Goal: Information Seeking & Learning: Find specific fact

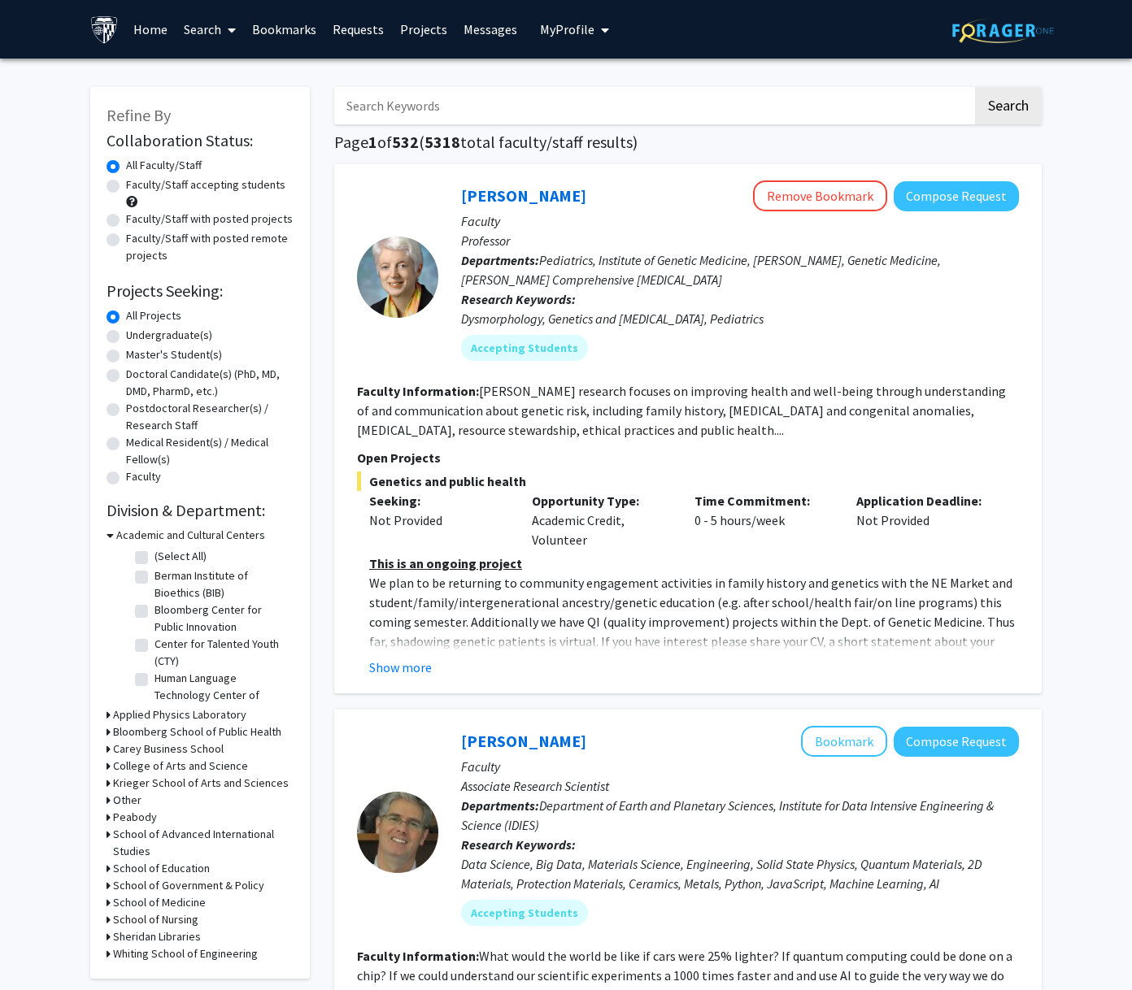
click at [455, 107] on input "Search Keywords" at bounding box center [653, 105] width 638 height 37
click at [975, 87] on button "Search" at bounding box center [1008, 105] width 67 height 37
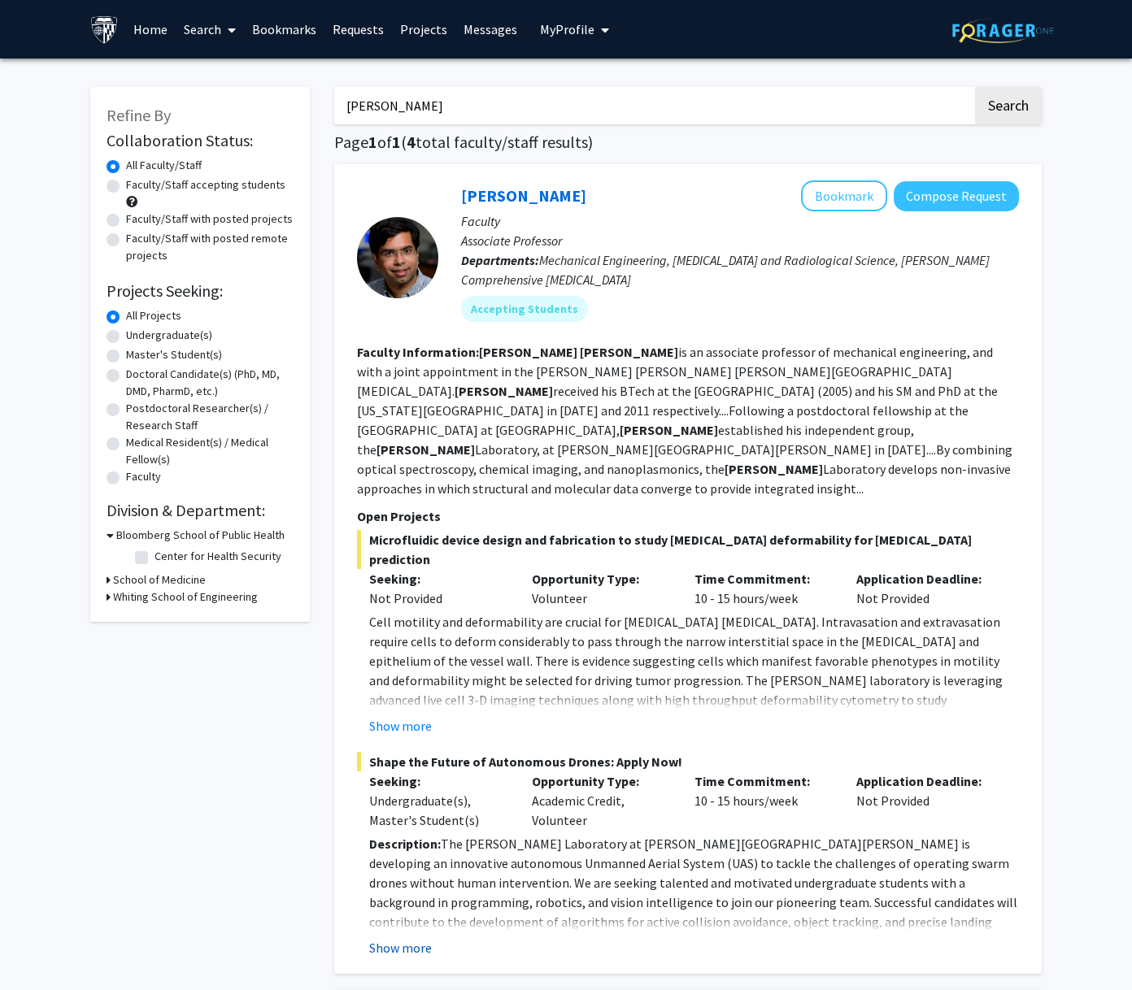
click at [415, 938] on button "Show more" at bounding box center [400, 948] width 63 height 20
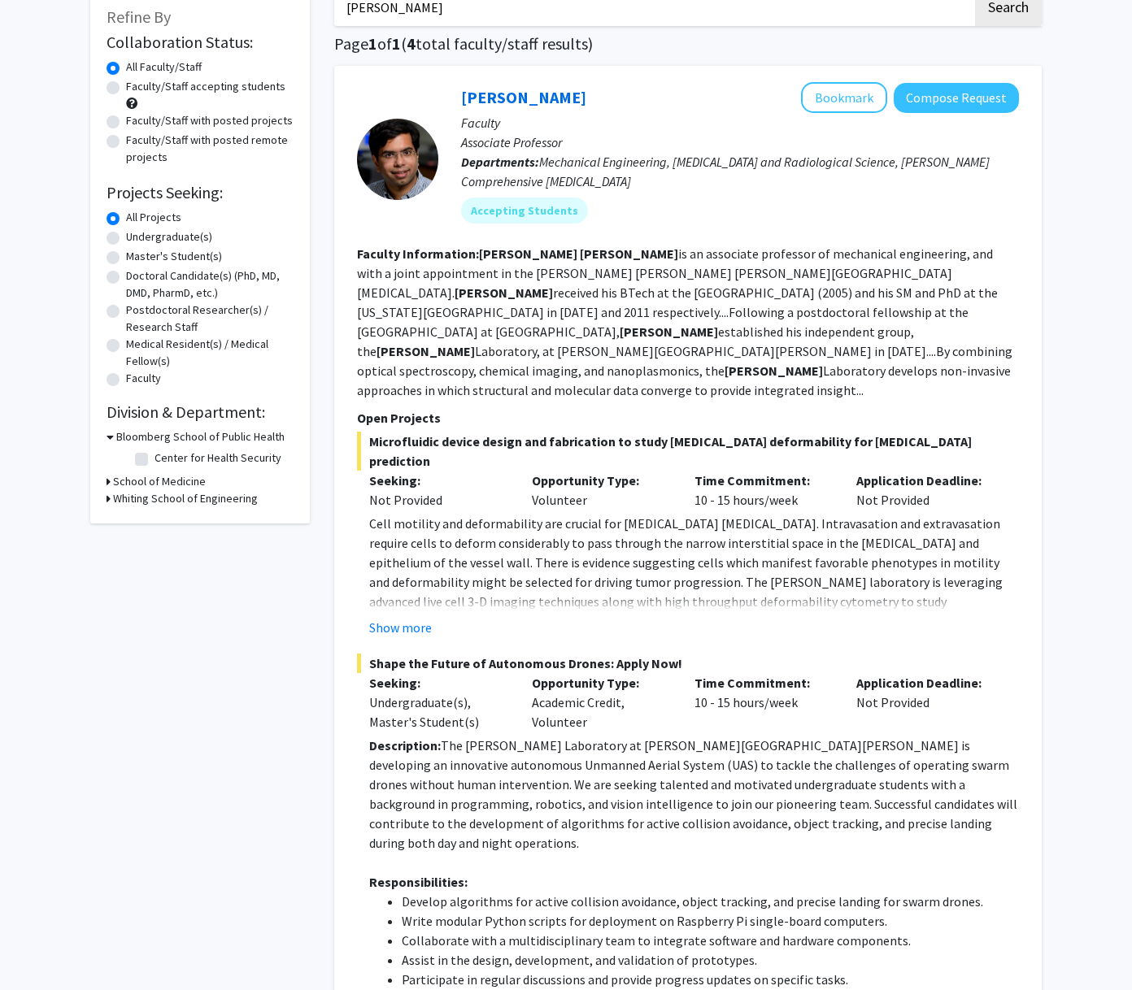
scroll to position [98, 0]
click at [409, 619] on button "Show more" at bounding box center [400, 629] width 63 height 20
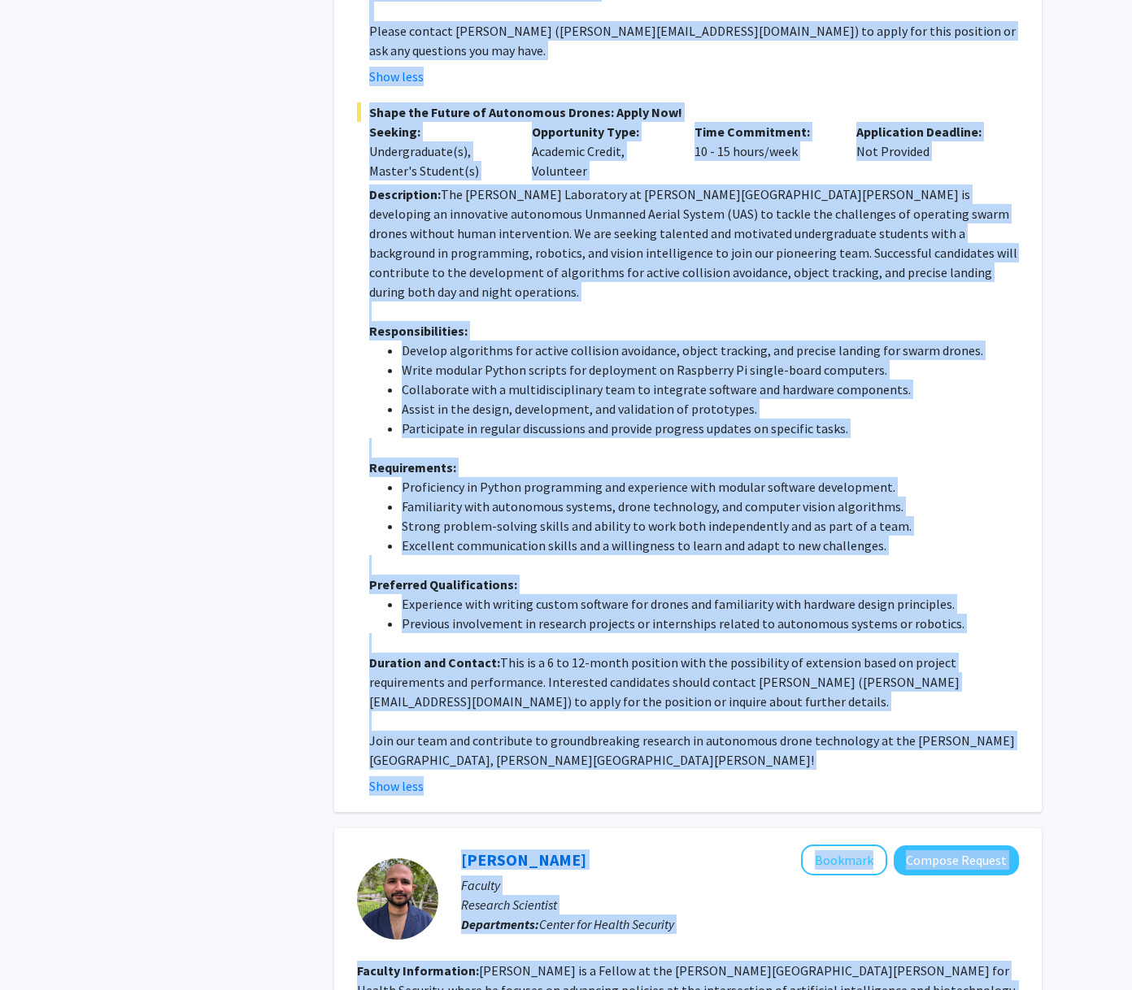
scroll to position [934, 0]
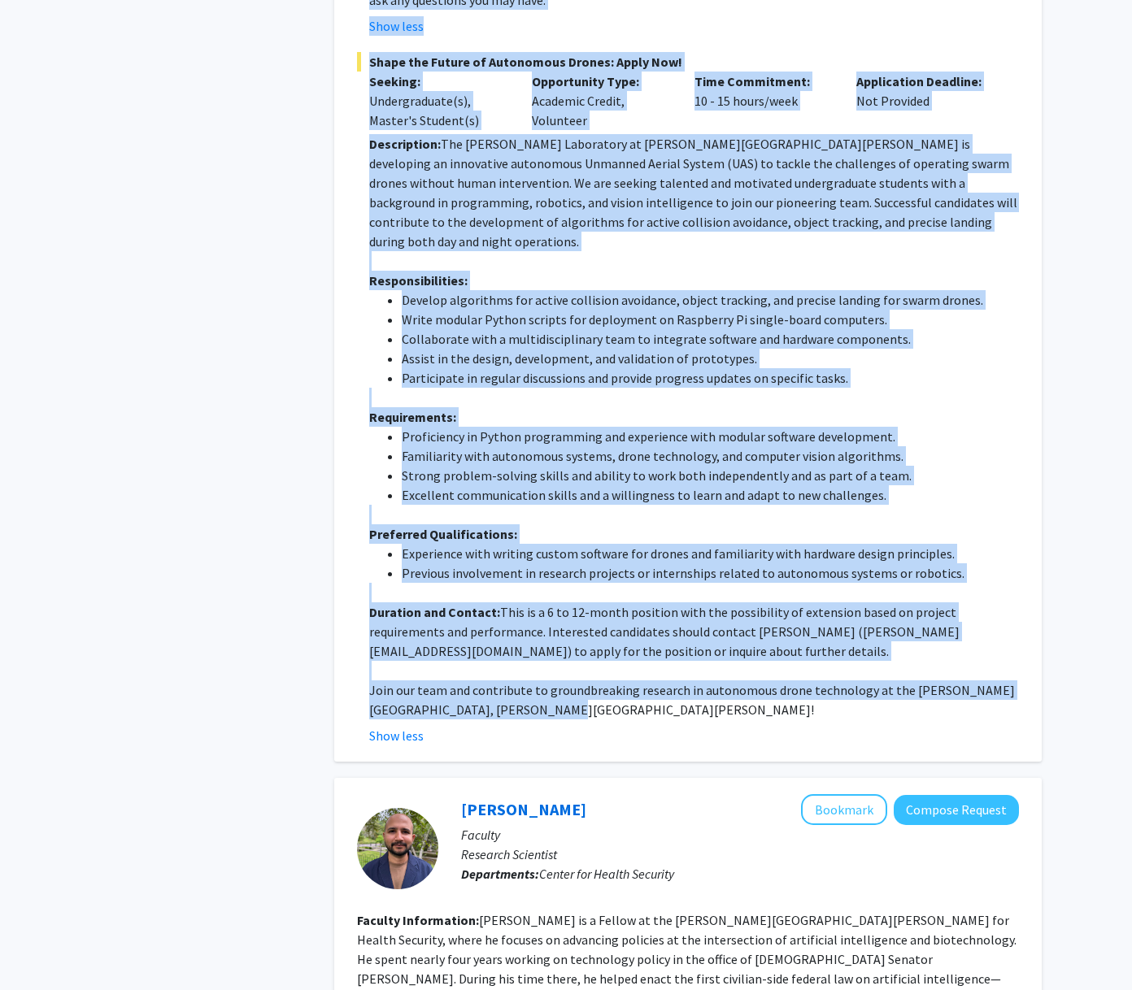
drag, startPoint x: 457, startPoint y: 96, endPoint x: 694, endPoint y: 584, distance: 542.2
copy fg-search-faculty "Lorem Ipsumd Sitametc Adipisc Elitsed Doeiusm Temporinc Utlaboree Doloremagna: …"
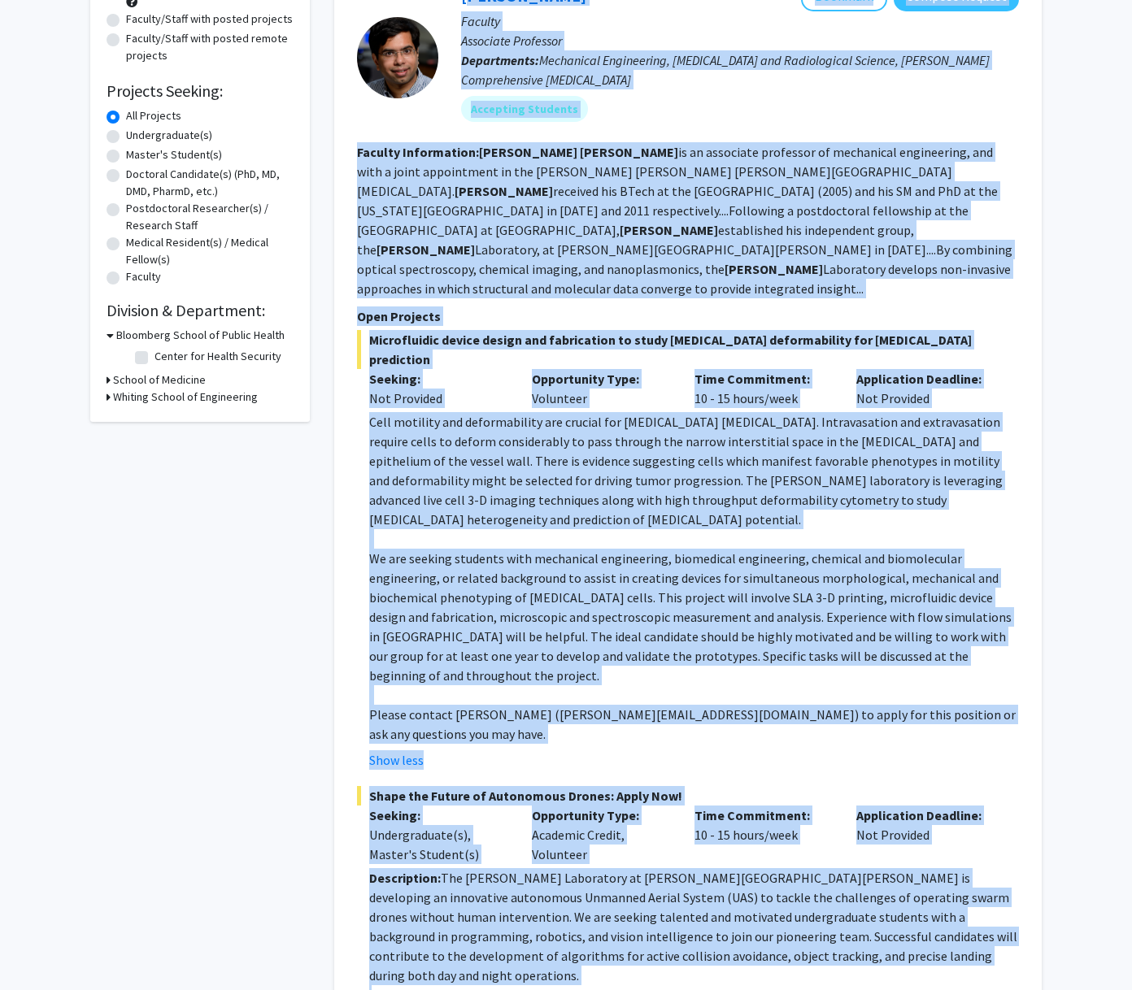
scroll to position [0, 0]
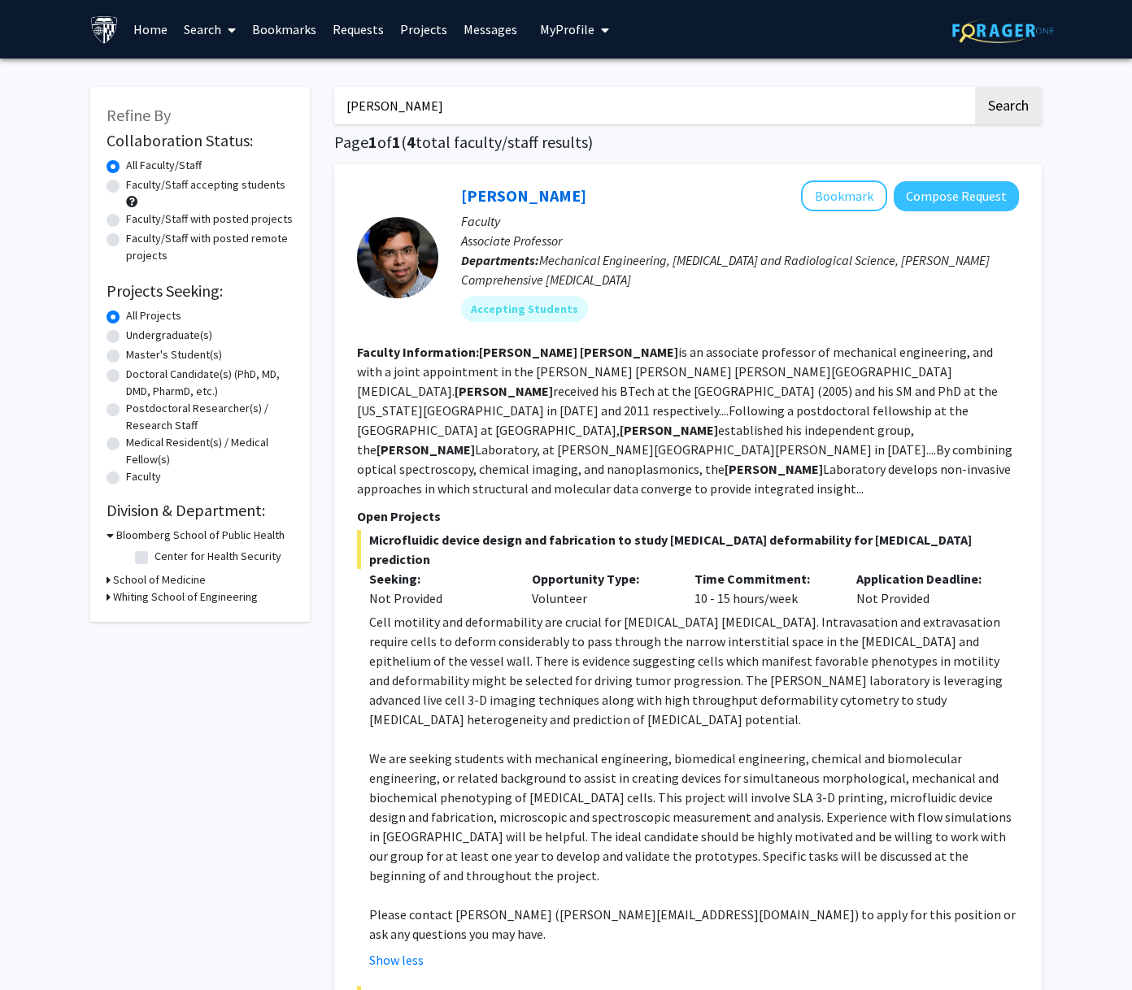
click at [432, 104] on input "[PERSON_NAME]" at bounding box center [653, 105] width 638 height 37
drag, startPoint x: 459, startPoint y: 107, endPoint x: 244, endPoint y: 107, distance: 215.5
type input "swati tanwae"
click at [975, 87] on button "Search" at bounding box center [1008, 105] width 67 height 37
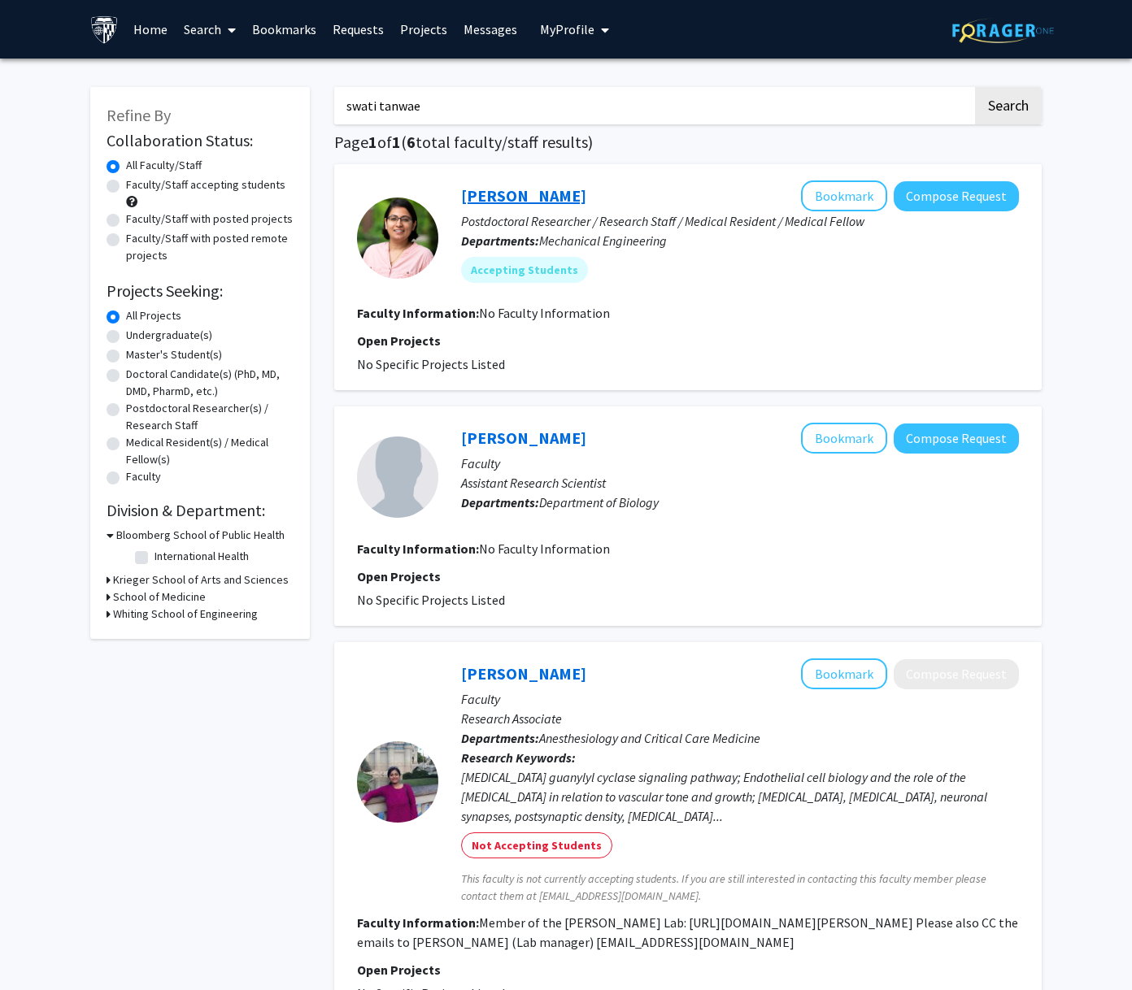
click at [484, 190] on link "[PERSON_NAME]" at bounding box center [523, 195] width 125 height 20
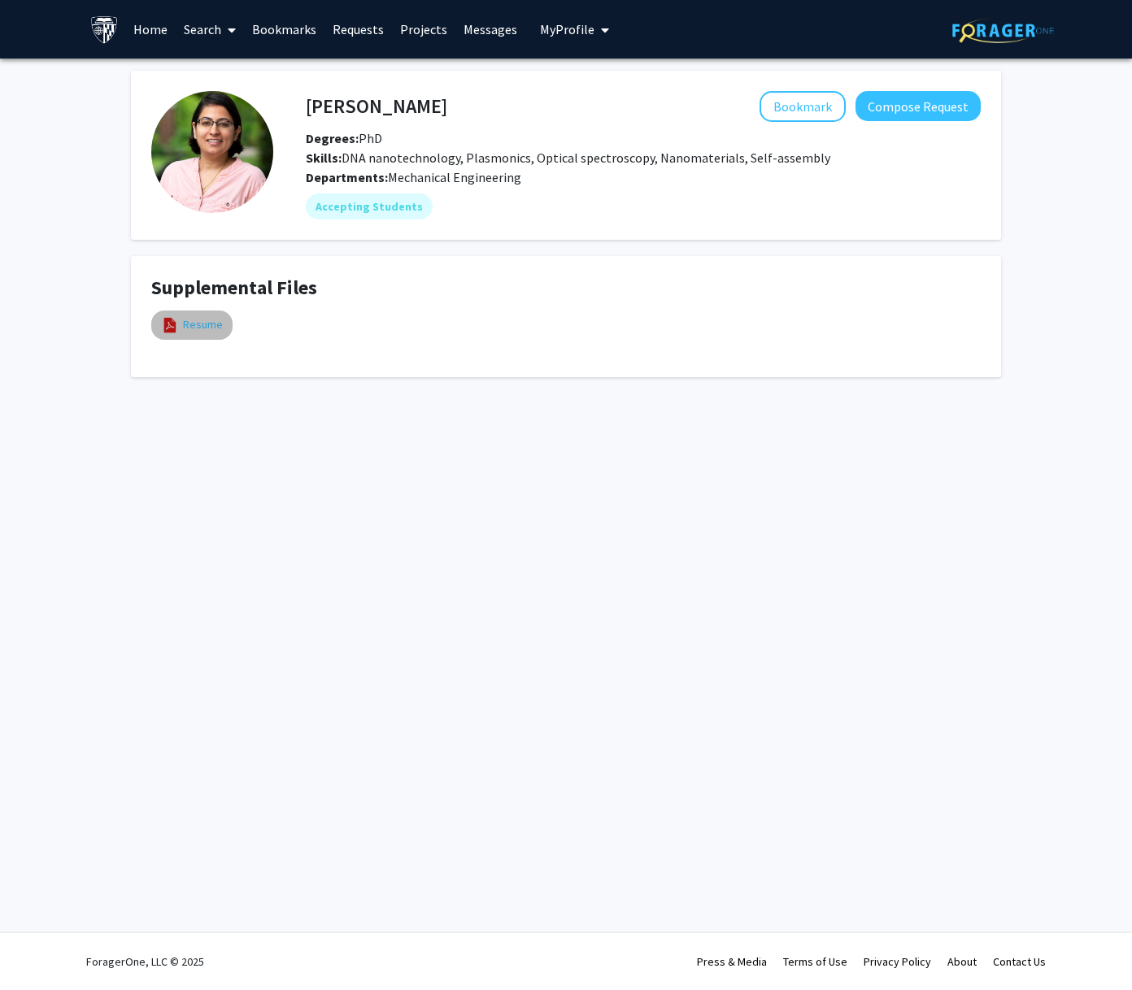
click at [212, 321] on link "Resume" at bounding box center [203, 324] width 40 height 17
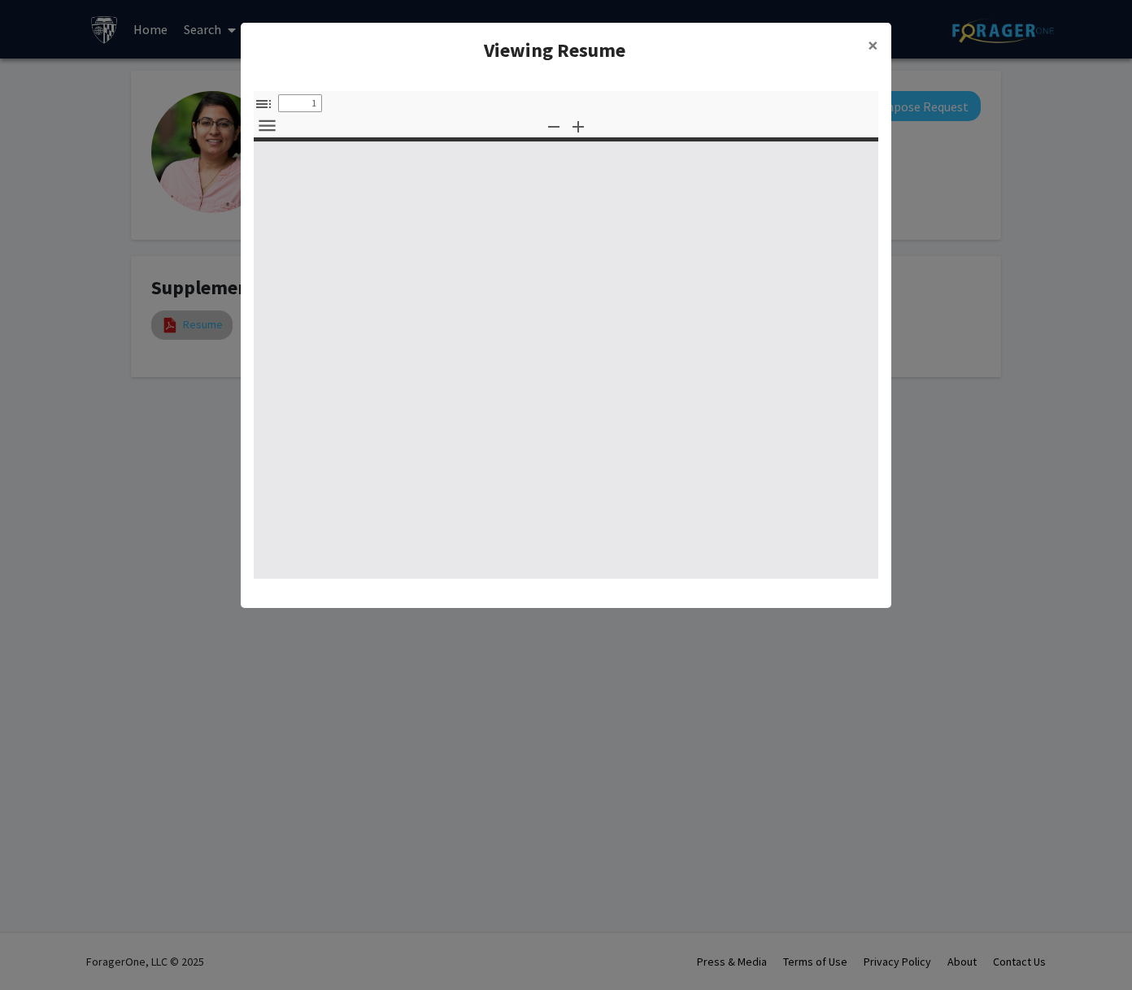
select select "custom"
type input "0"
select select "custom"
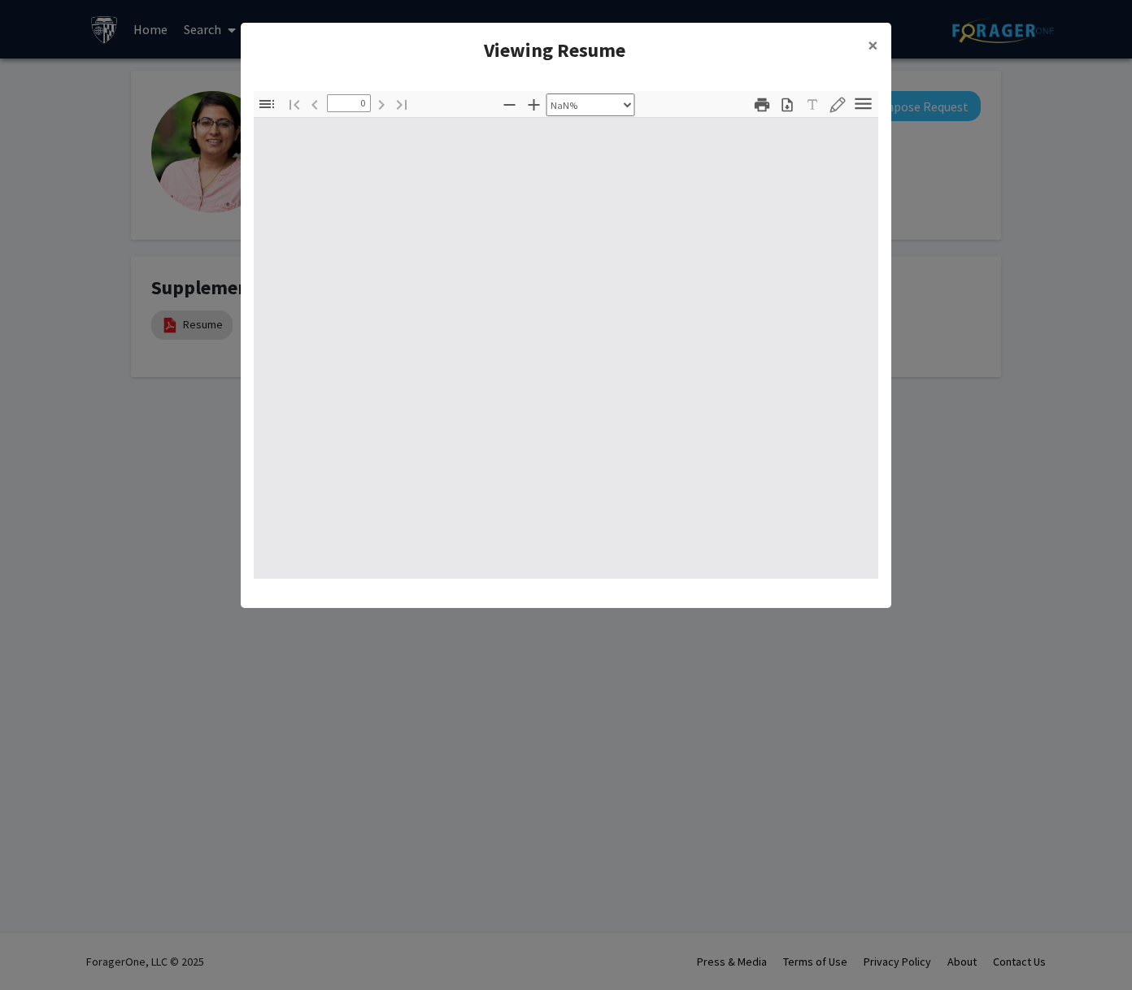
type input "1"
select select "auto"
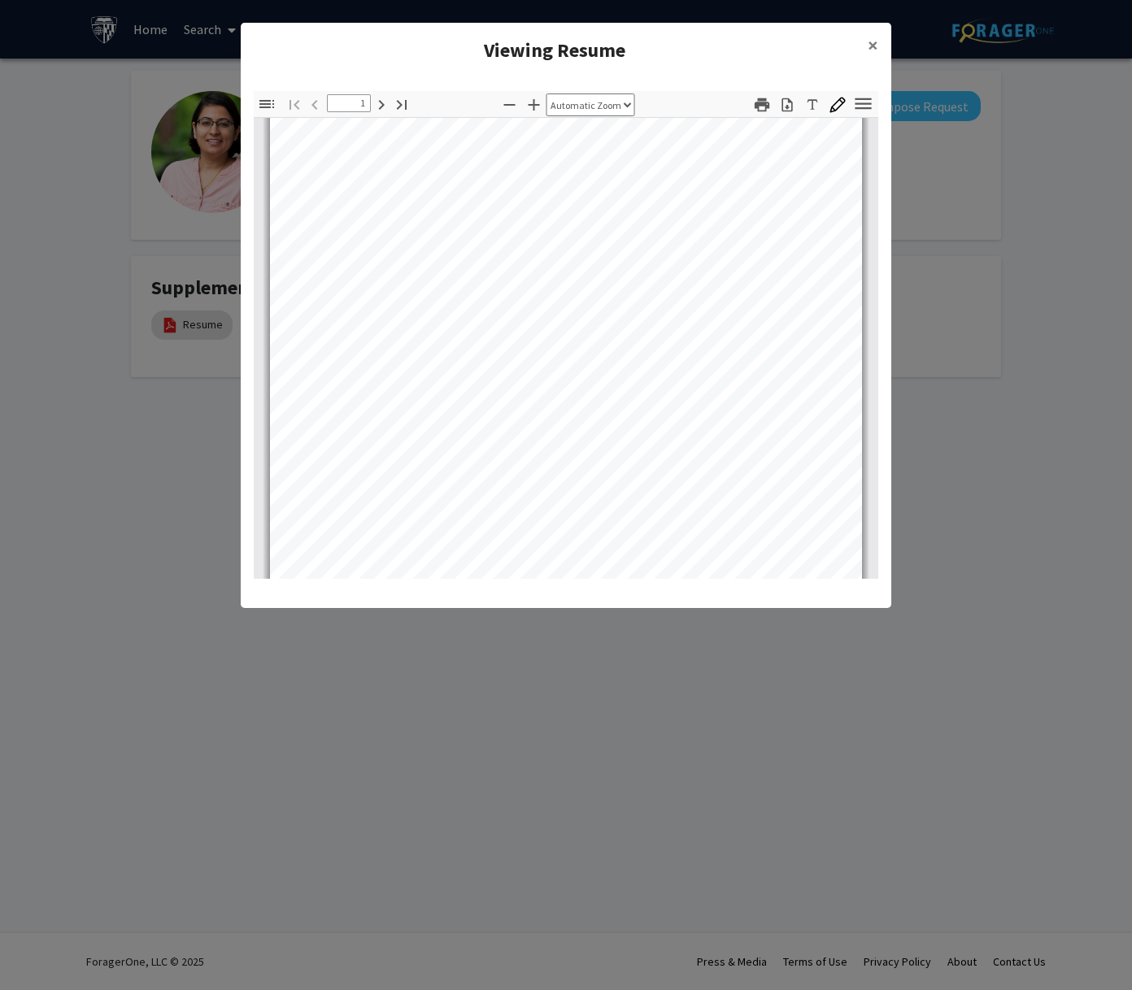
scroll to position [288, 0]
type input "2"
click at [862, 103] on icon "button" at bounding box center [863, 103] width 16 height 11
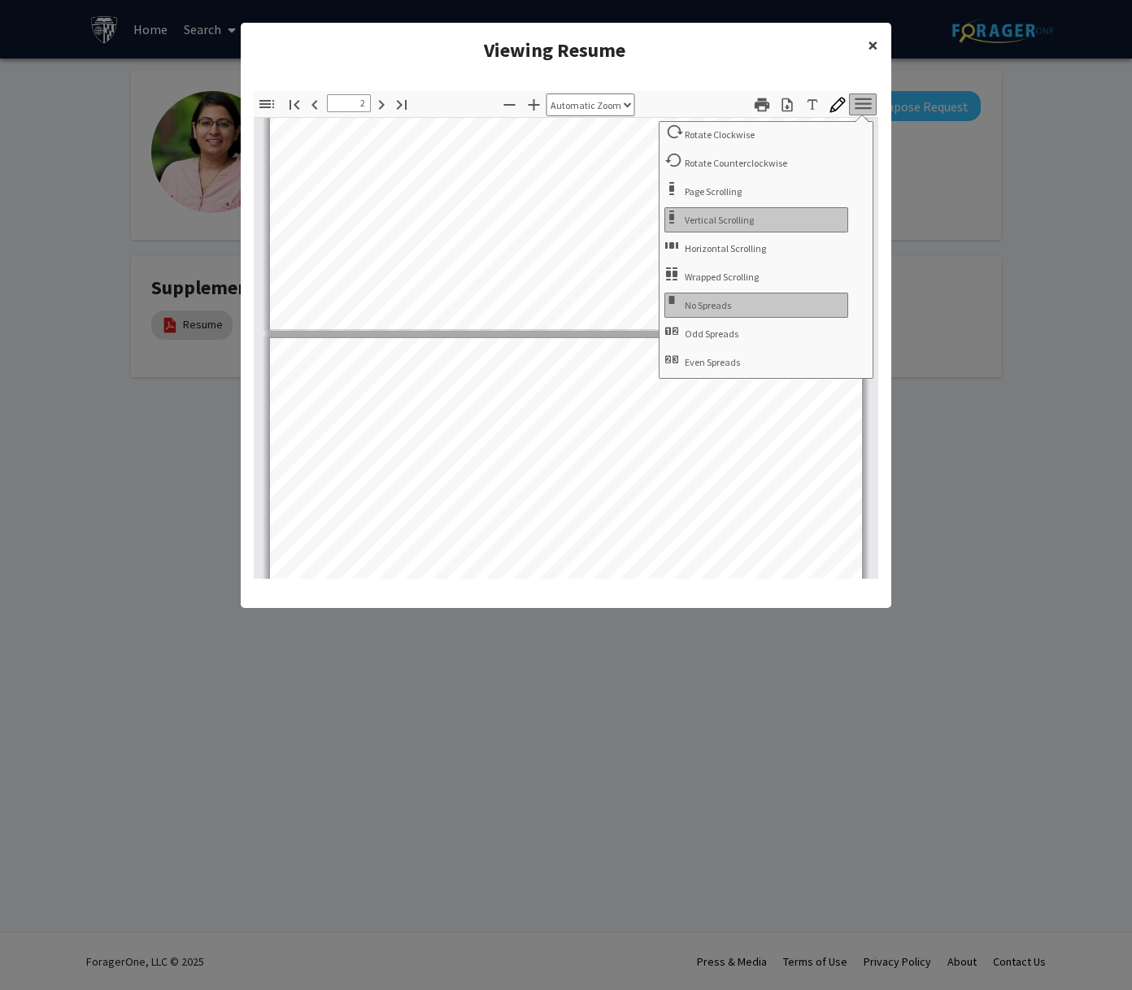
click at [866, 44] on button "×" at bounding box center [873, 46] width 37 height 46
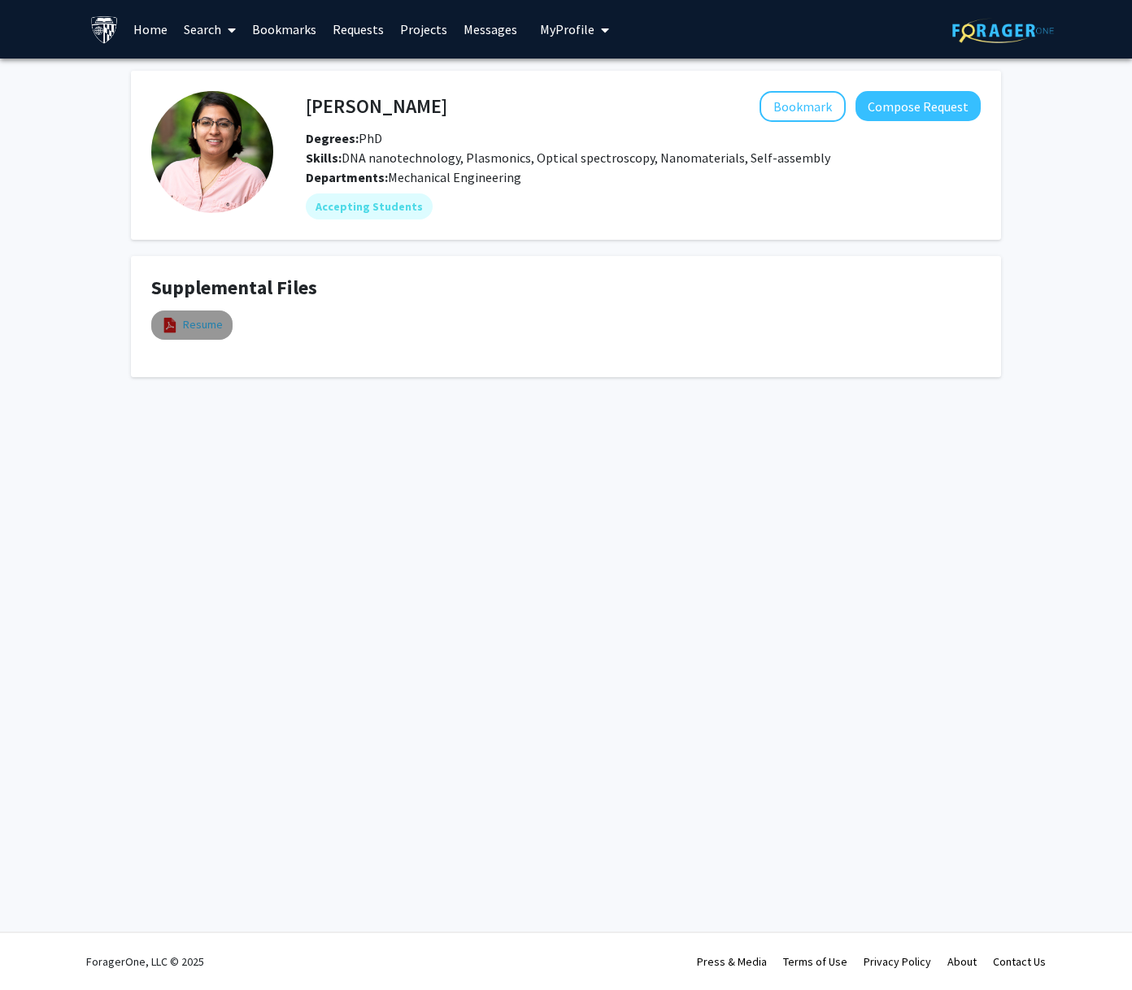
click at [200, 326] on link "Resume" at bounding box center [203, 324] width 40 height 17
select select "custom"
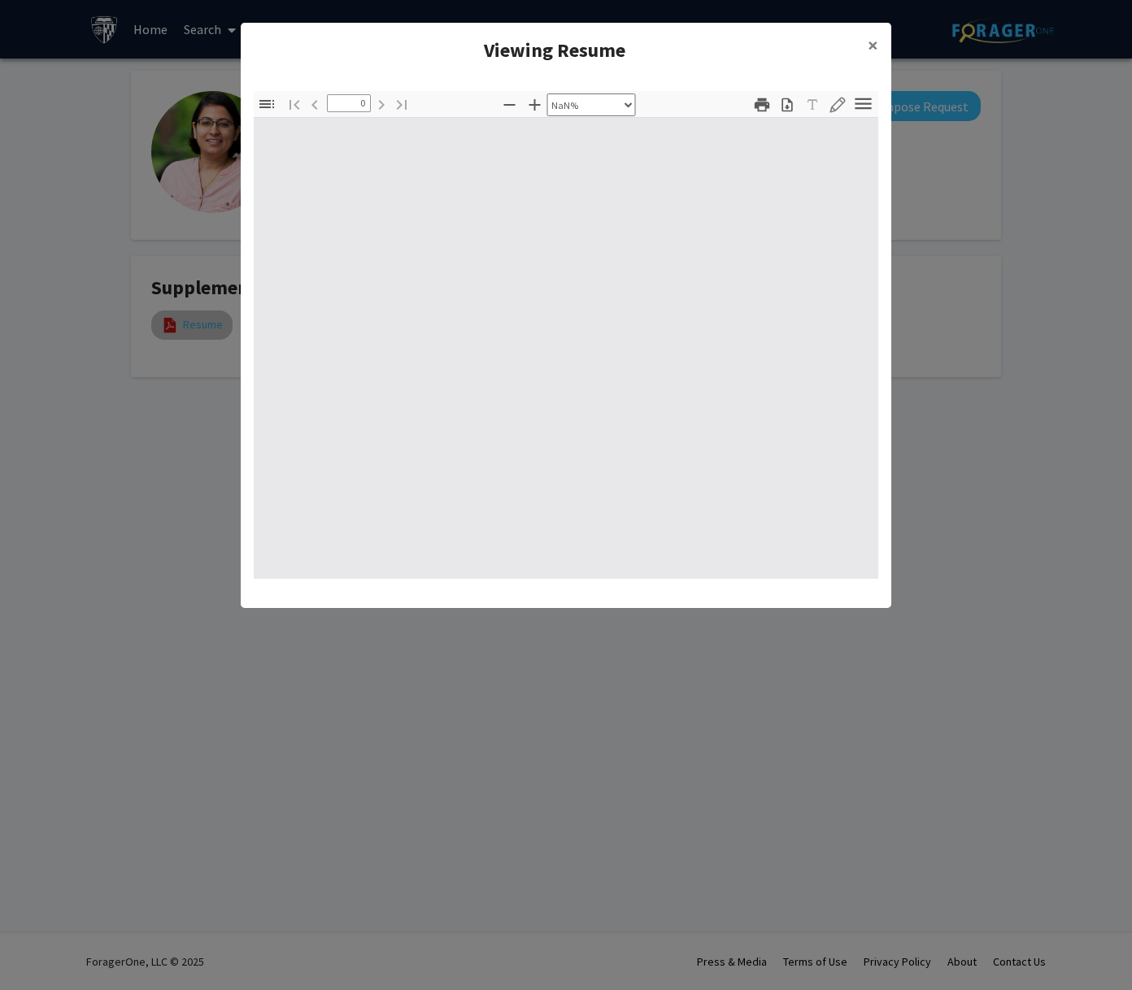
type input "1"
select select "auto"
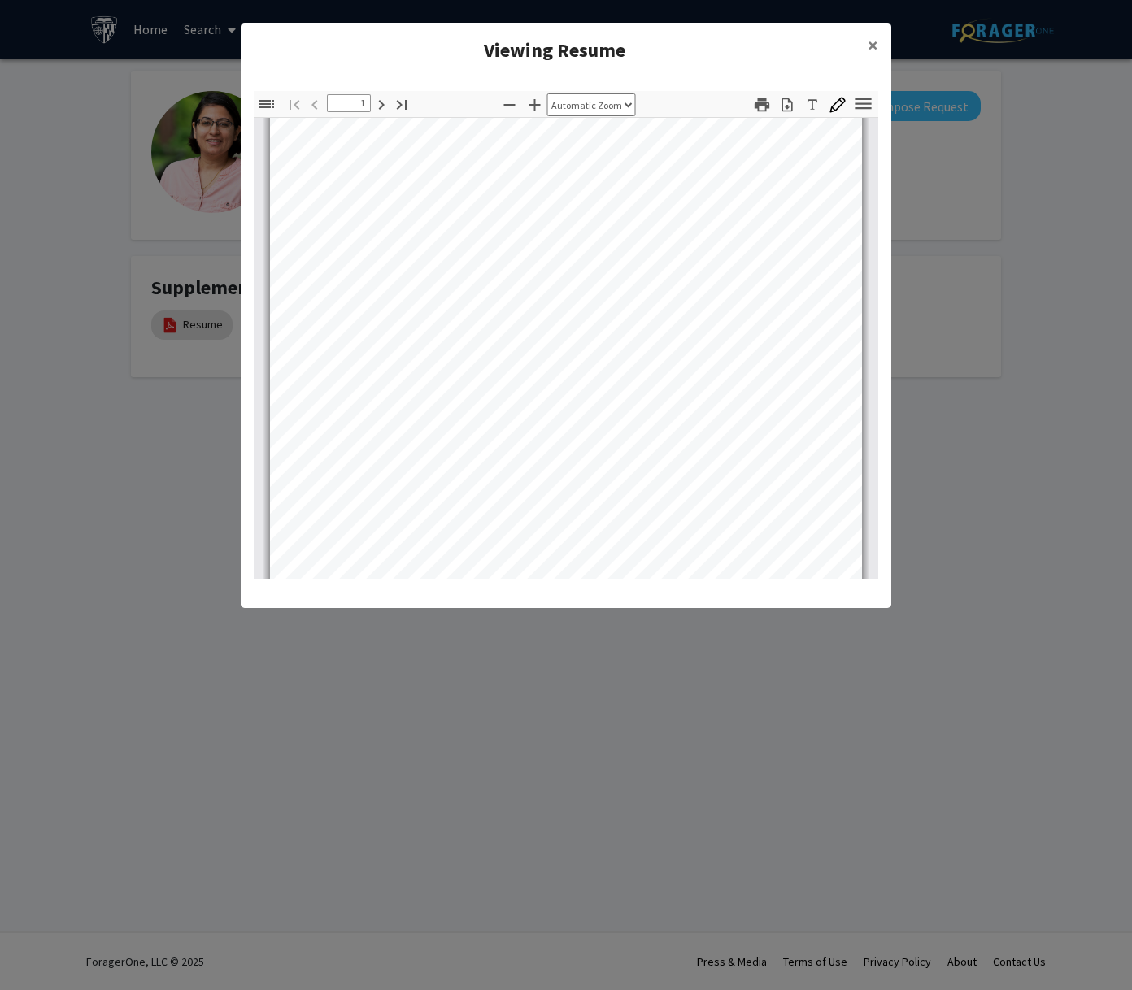
type input "2"
click at [878, 44] on button "×" at bounding box center [873, 46] width 37 height 46
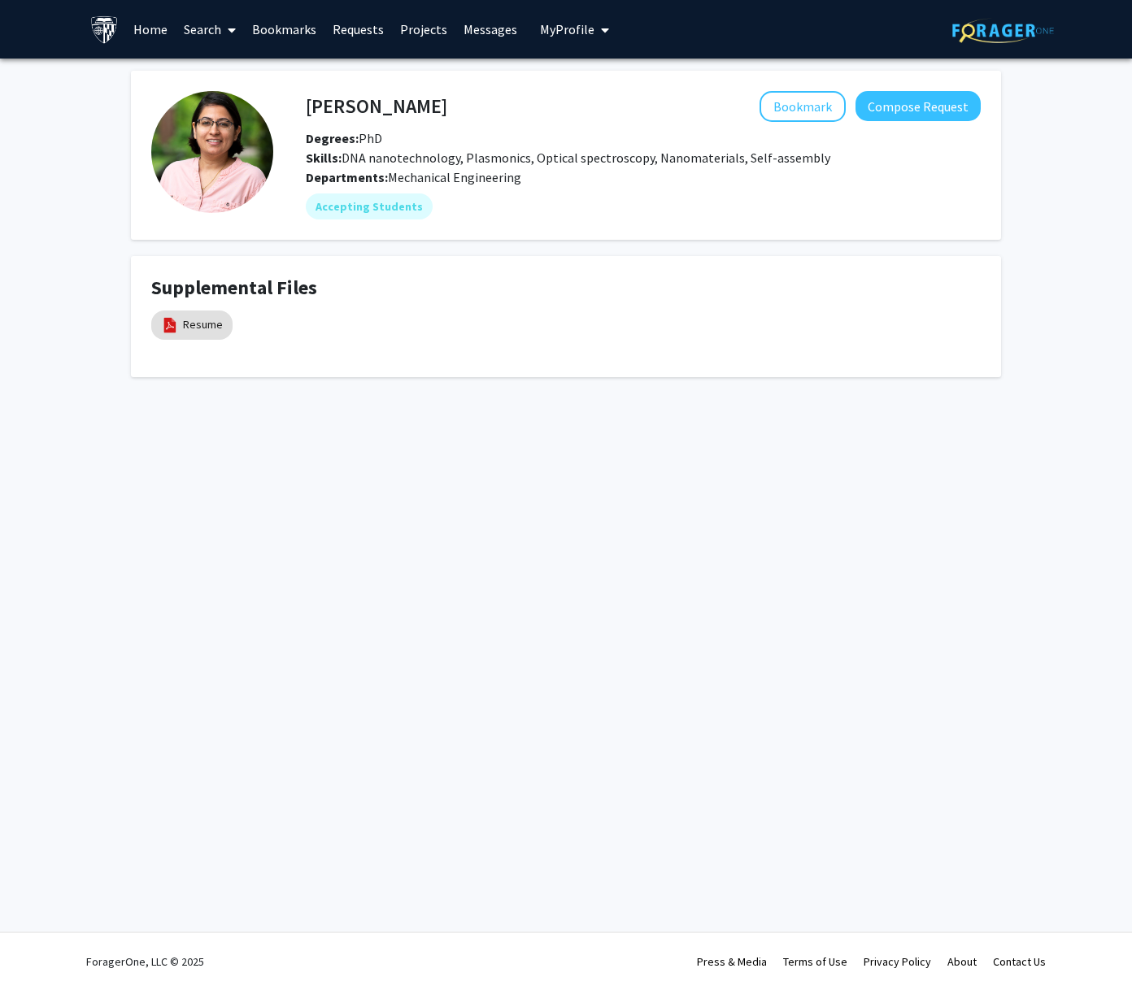
click at [194, 30] on link "Search" at bounding box center [210, 29] width 68 height 57
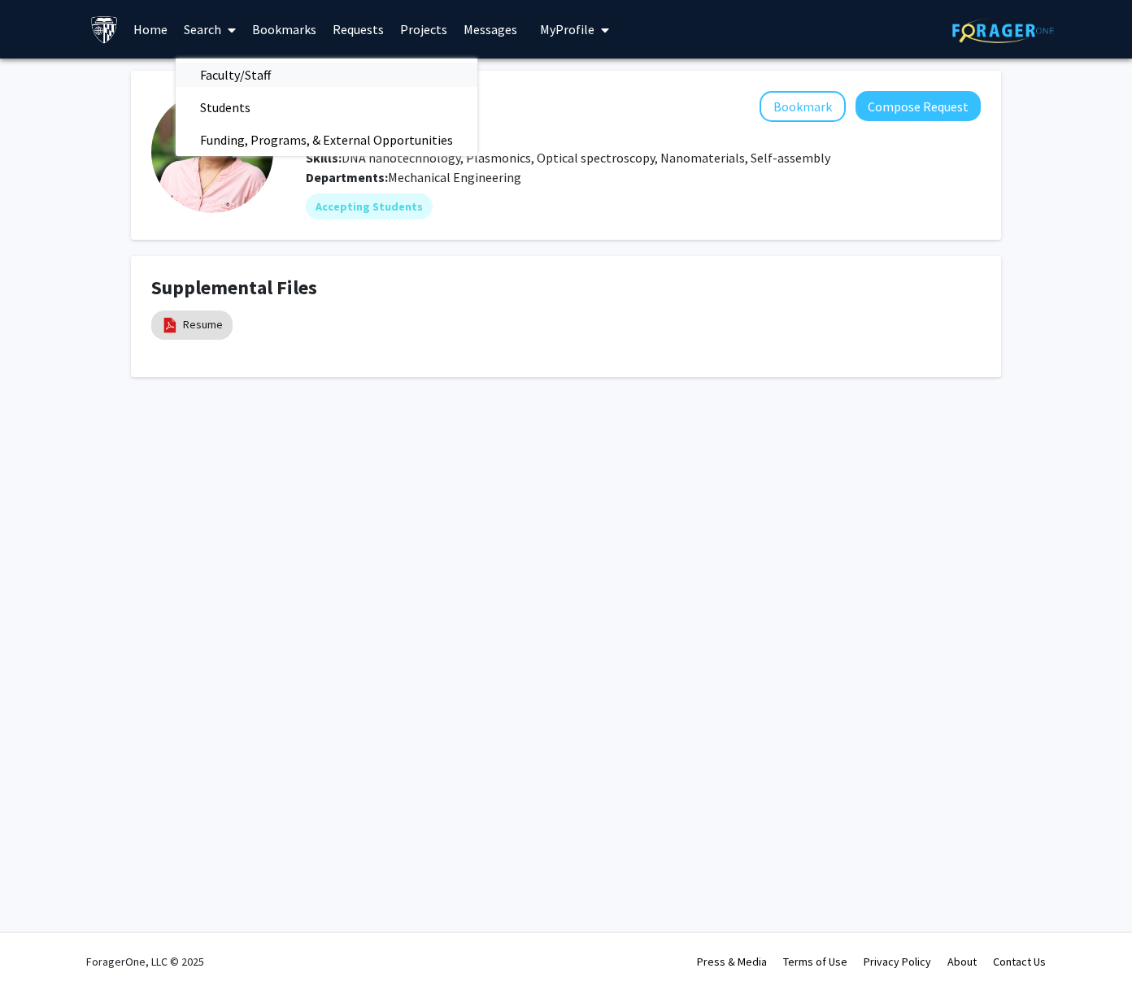
click at [219, 74] on span "Faculty/Staff" at bounding box center [236, 75] width 120 height 33
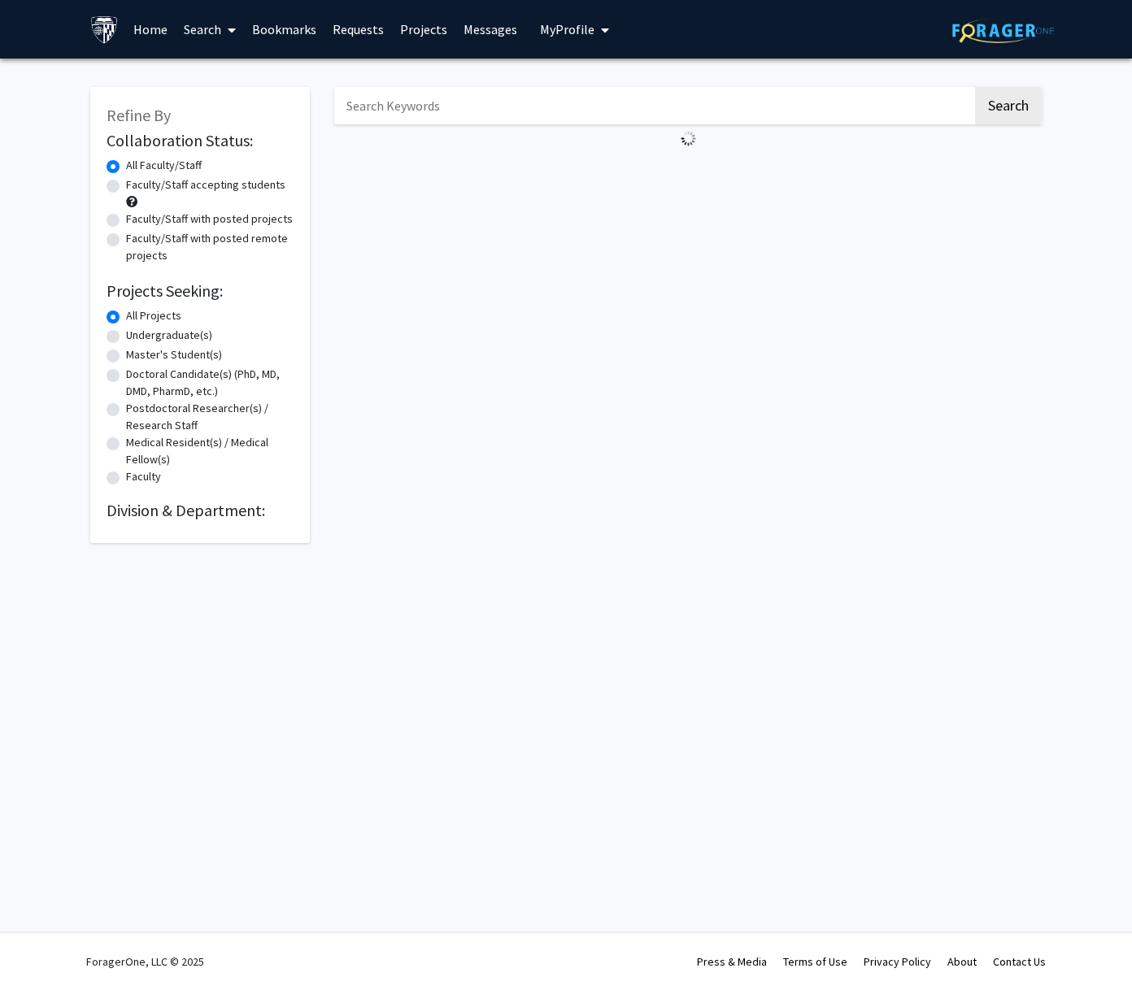
click at [373, 118] on input "Search Keywords" at bounding box center [653, 105] width 638 height 37
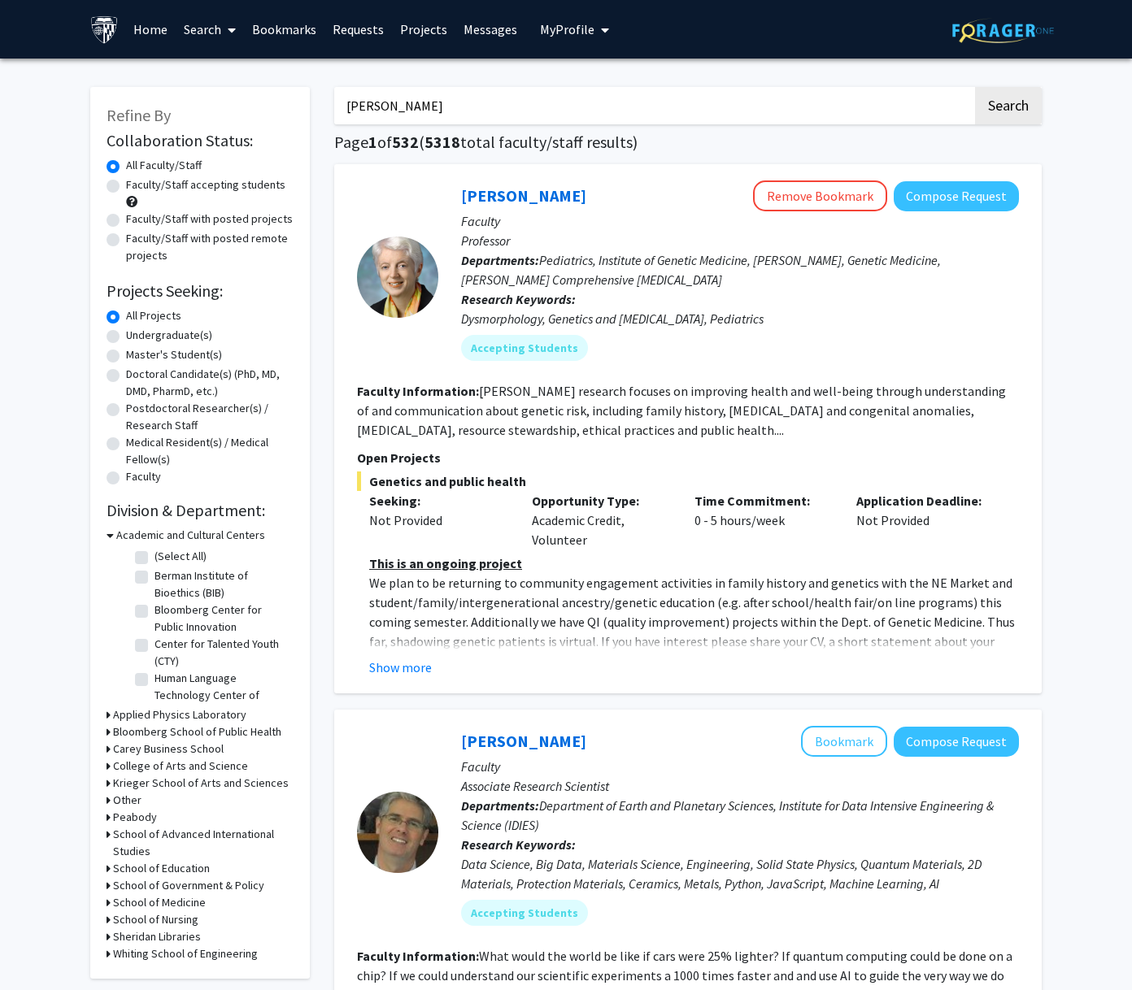
type input "[PERSON_NAME]"
click at [975, 87] on button "Search" at bounding box center [1008, 105] width 67 height 37
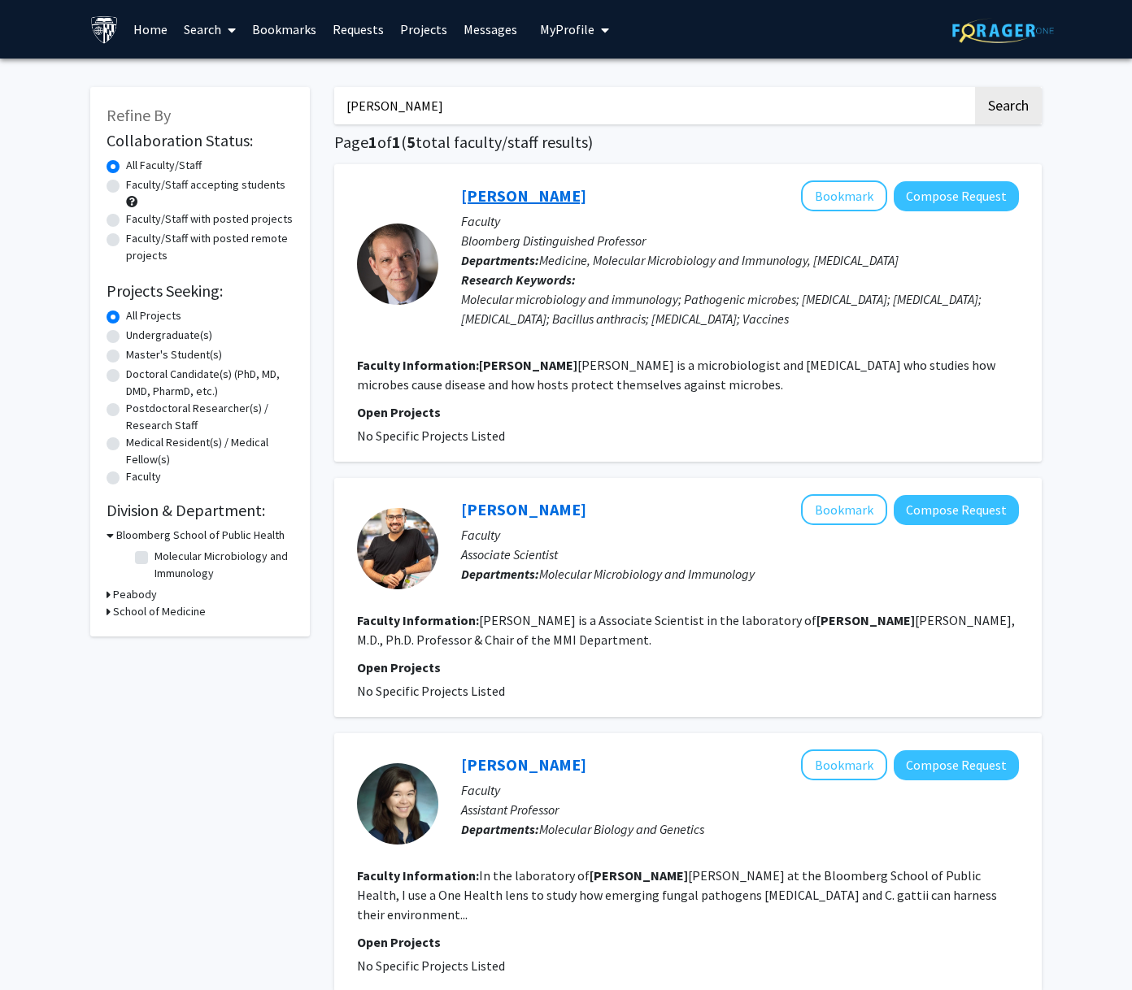
click at [510, 194] on link "[PERSON_NAME]" at bounding box center [523, 195] width 125 height 20
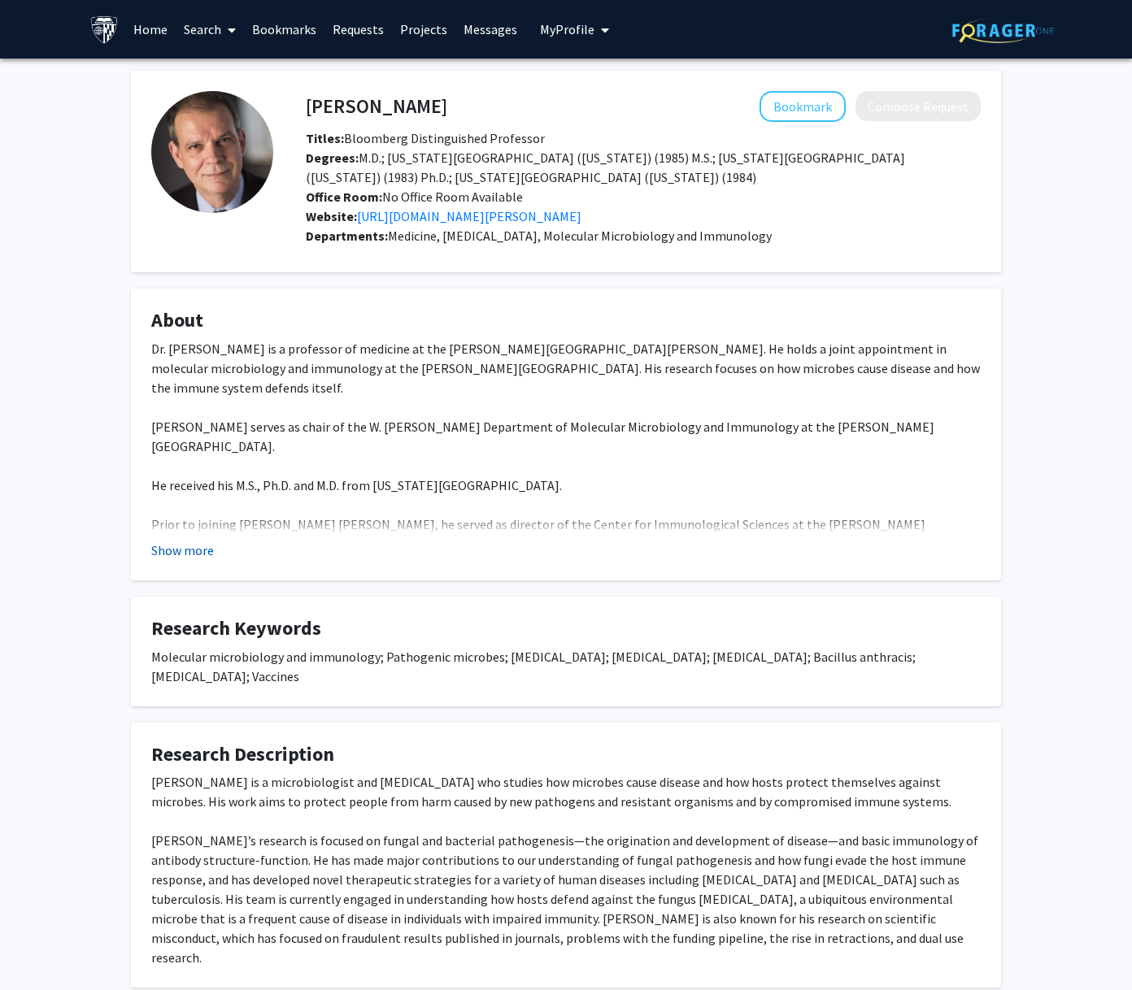
click at [179, 546] on button "Show more" at bounding box center [182, 551] width 63 height 20
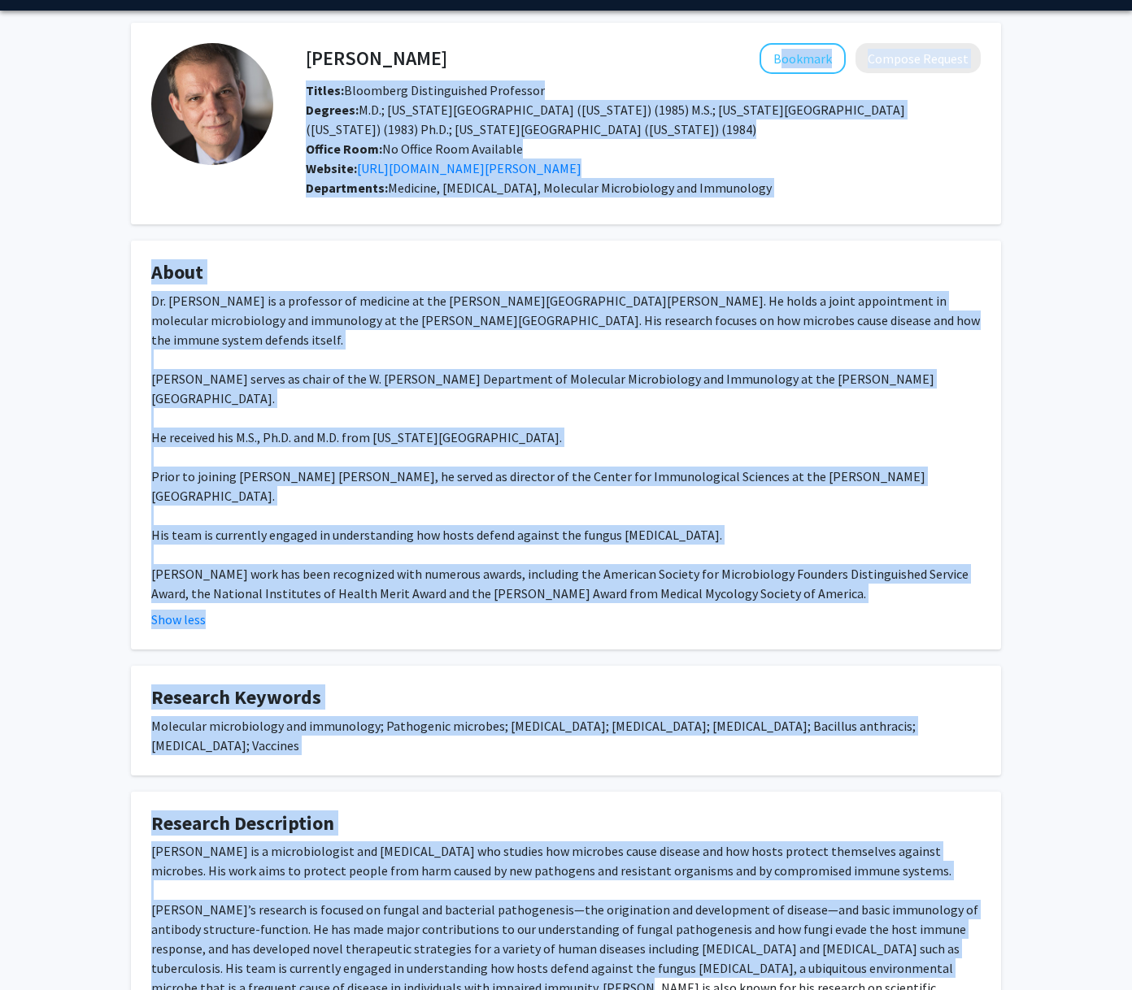
scroll to position [176, 0]
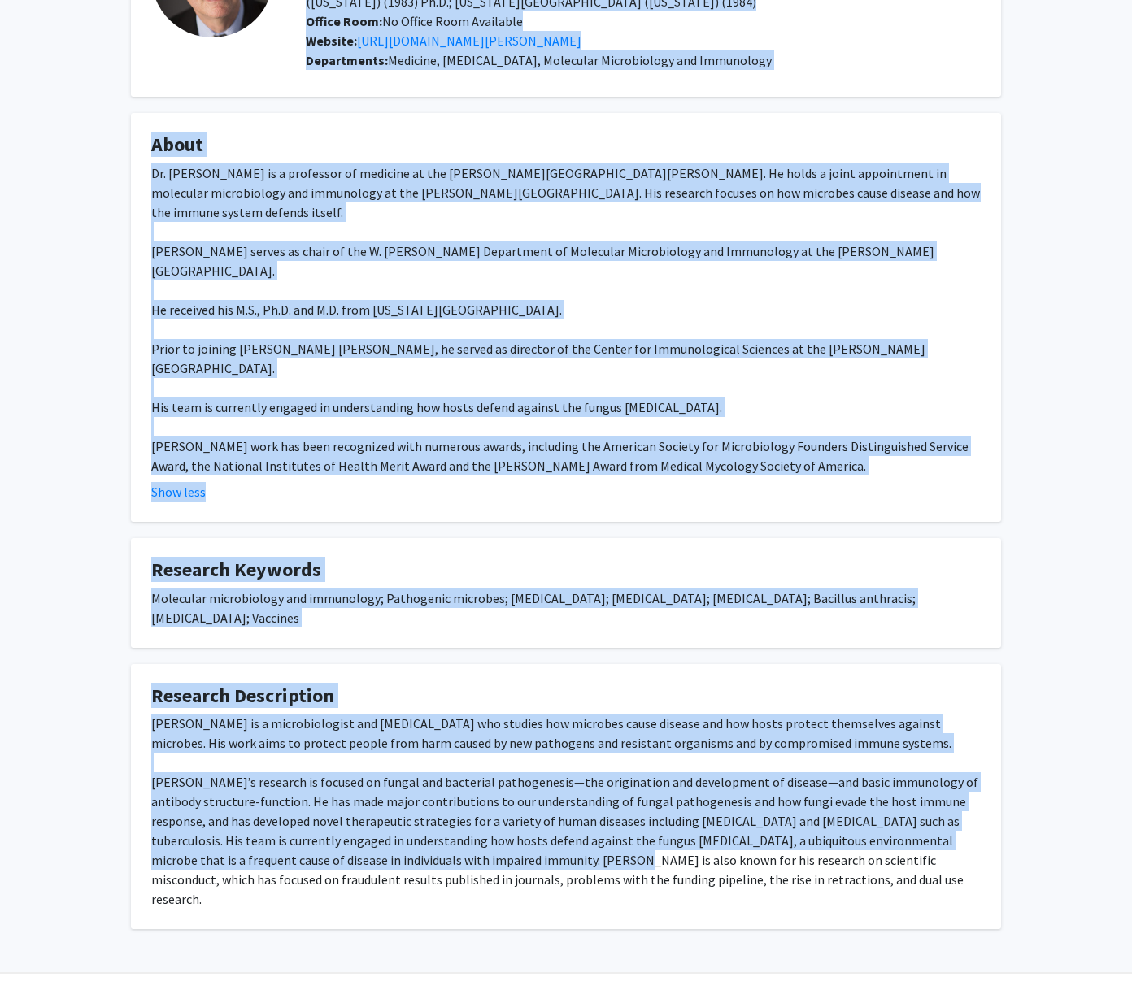
drag, startPoint x: 304, startPoint y: 103, endPoint x: 842, endPoint y: 880, distance: 944.3
click at [842, 880] on div "[PERSON_NAME] Bookmark Compose Request Titles: Bloomberg Distinguished Professo…" at bounding box center [566, 412] width 894 height 1034
copy div "Bookmark Compose Request Titles: Bloomberg Distinguished Professor Degrees: M.D…"
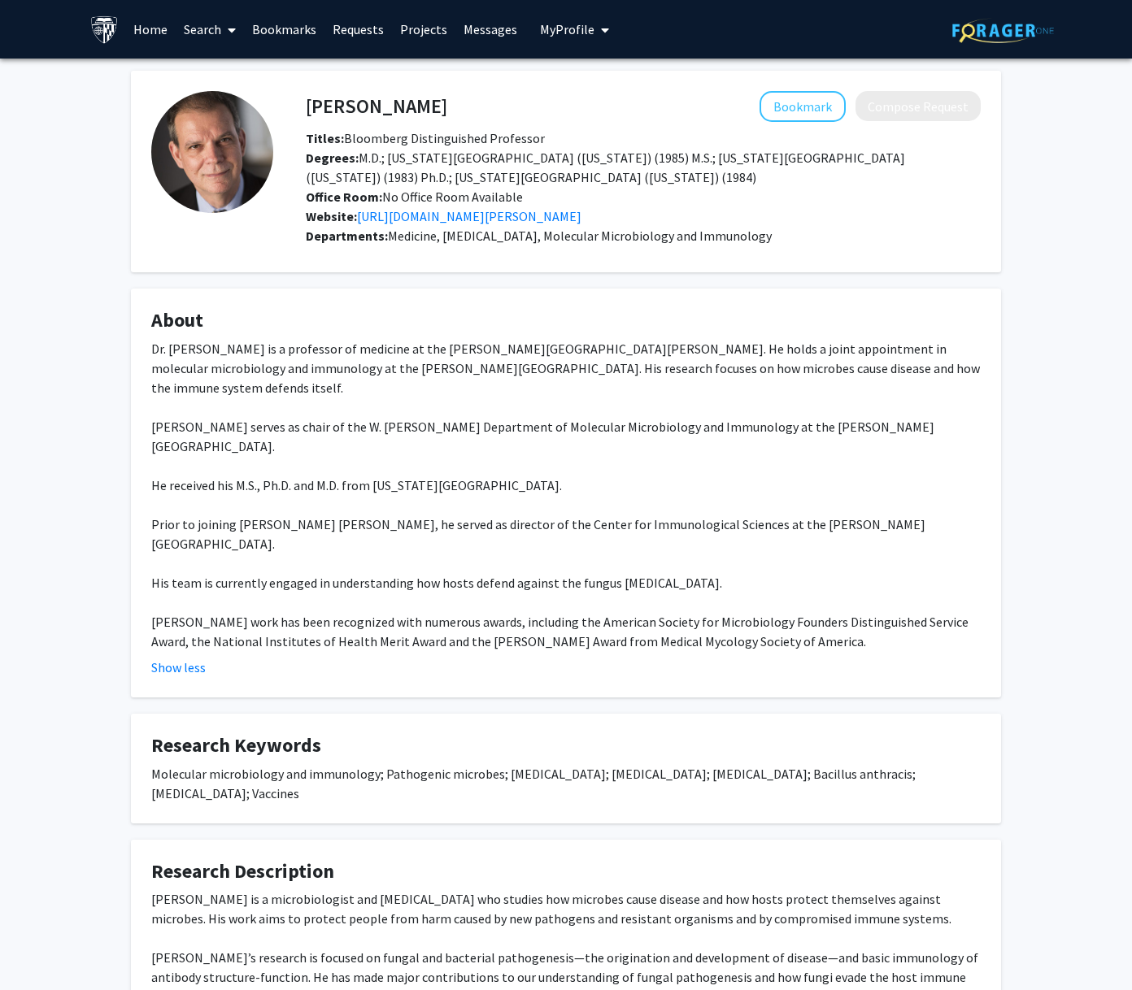
click at [210, 31] on link "Search" at bounding box center [210, 29] width 68 height 57
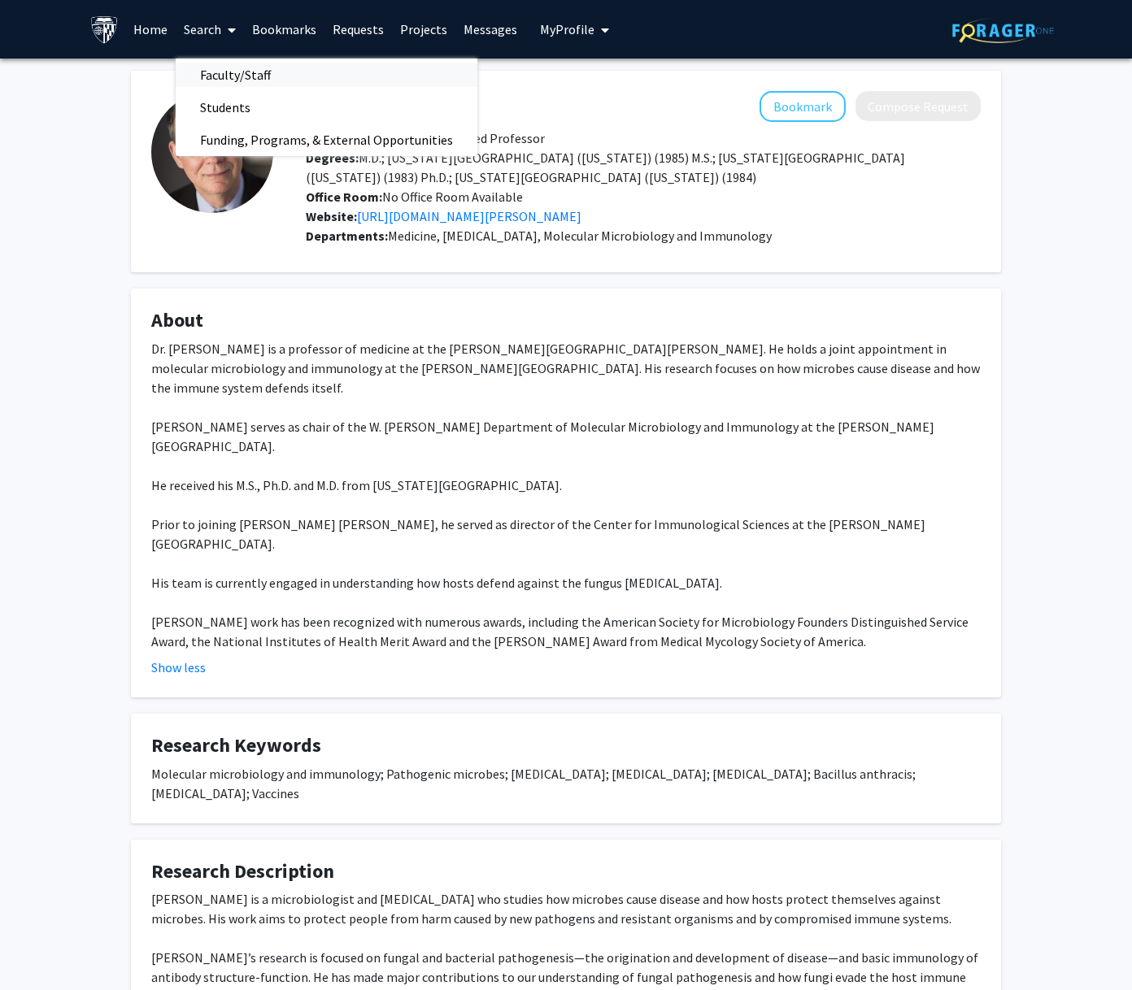
click at [225, 67] on span "Faculty/Staff" at bounding box center [236, 75] width 120 height 33
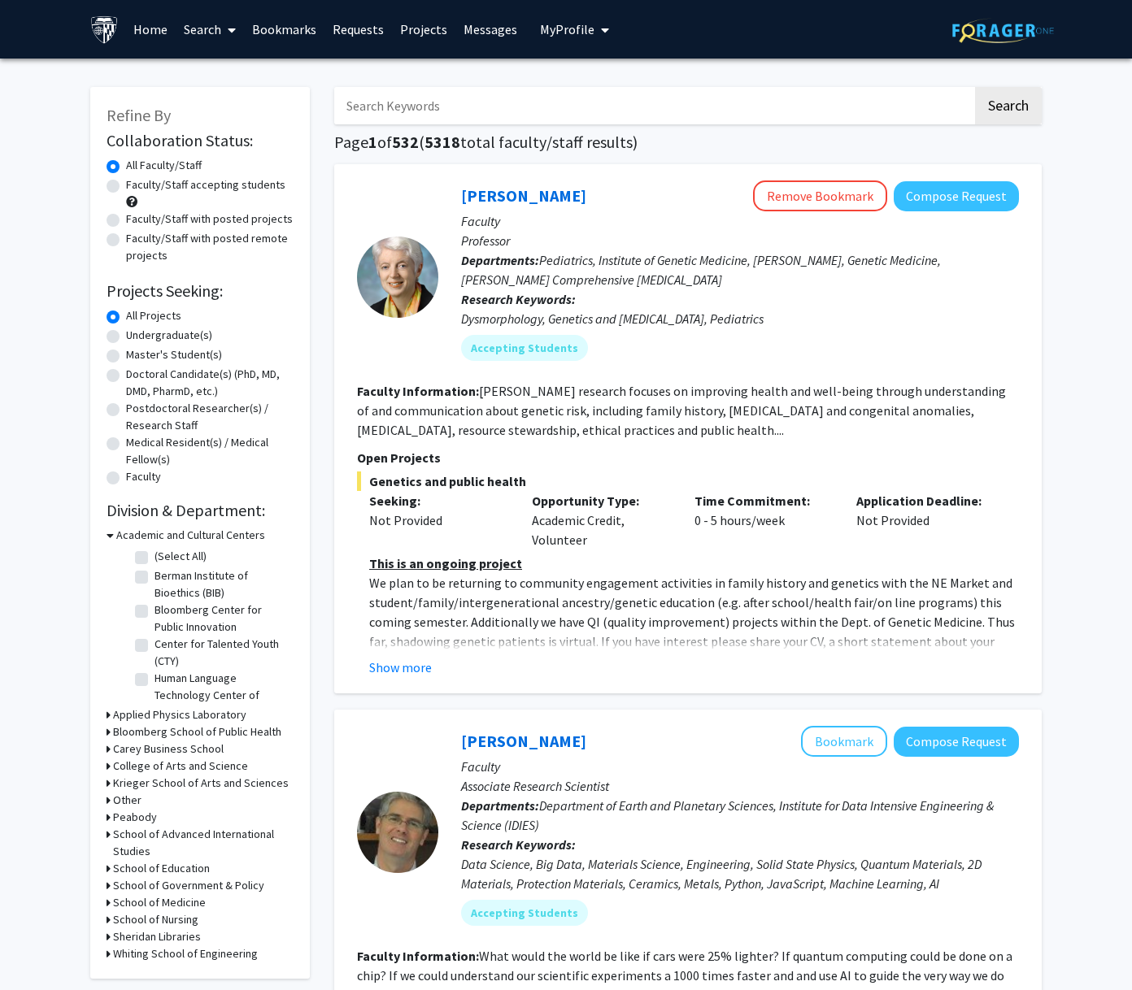
click at [391, 115] on input "Search Keywords" at bounding box center [653, 105] width 638 height 37
paste input "[PERSON_NAME]"
type input "[PERSON_NAME]"
click at [975, 87] on button "Search" at bounding box center [1008, 105] width 67 height 37
